Goal: Task Accomplishment & Management: Complete application form

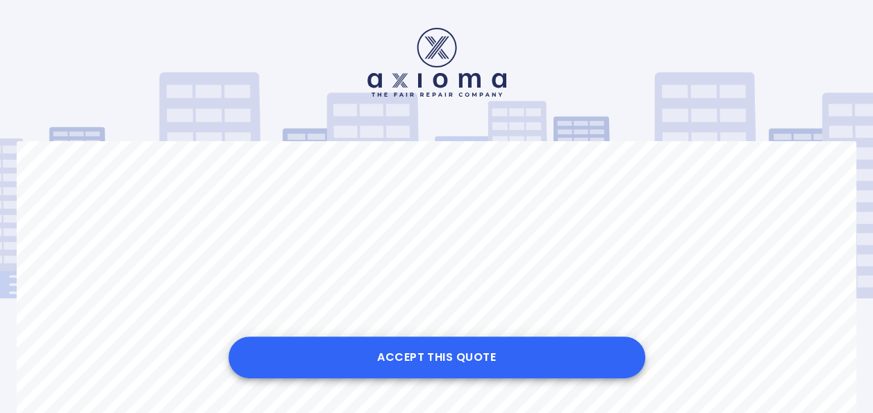
click at [532, 343] on button "Accept this Quote" at bounding box center [437, 357] width 417 height 42
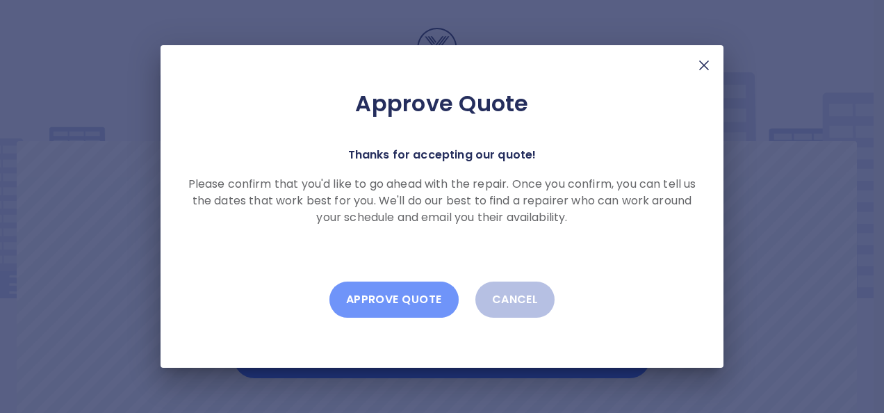
click at [391, 300] on button "Approve Quote" at bounding box center [393, 299] width 129 height 36
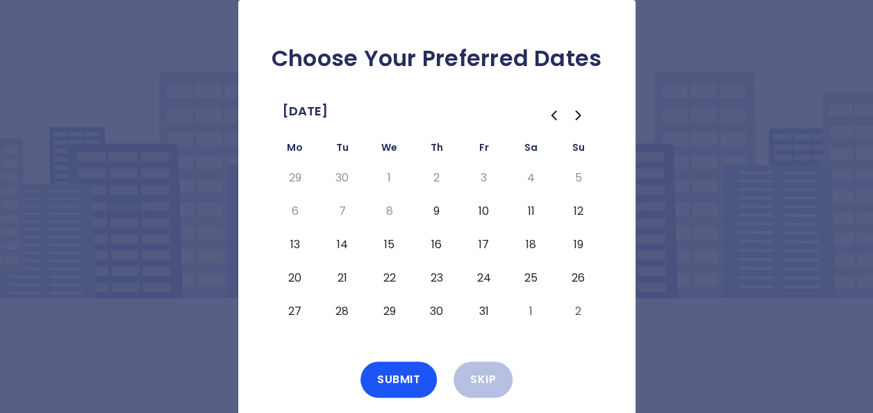
click at [436, 211] on button "9" at bounding box center [437, 211] width 25 height 22
click at [415, 375] on button "Submit" at bounding box center [399, 379] width 76 height 36
